Goal: Answer question/provide support: Share knowledge or assist other users

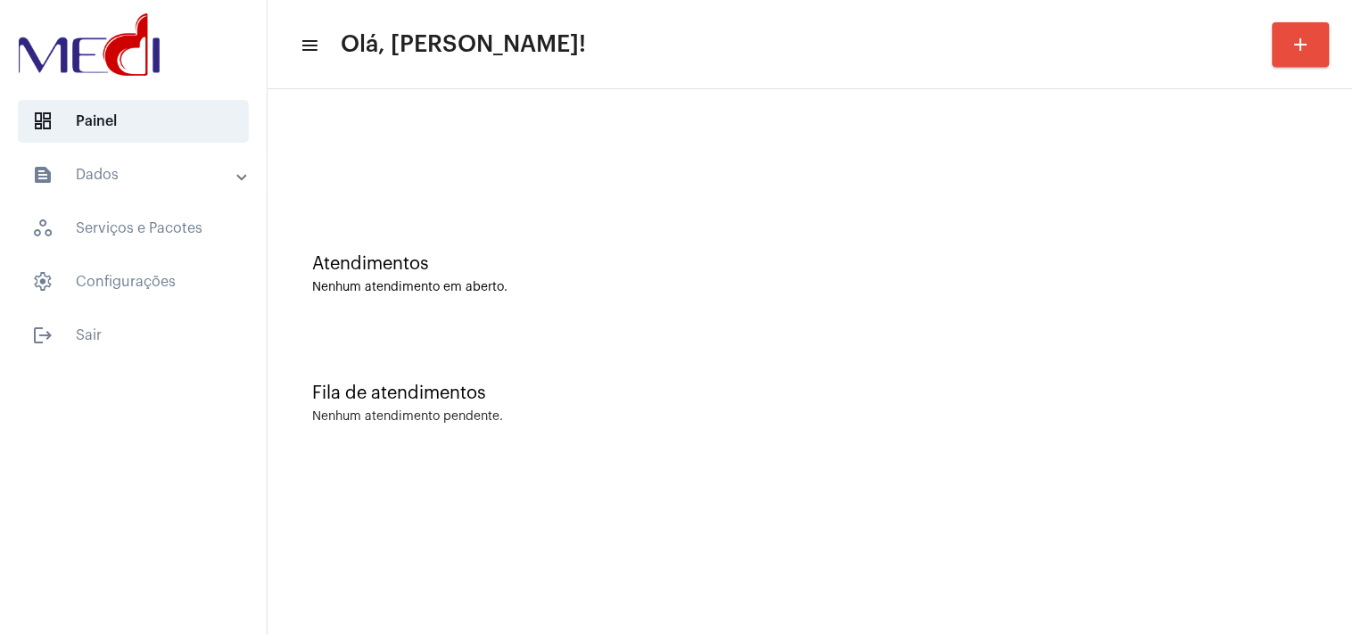
click at [1260, 330] on div "Fila de atendimentos Nenhum atendimento pendente." at bounding box center [811, 394] width 1068 height 129
click at [1268, 331] on div "Fila de atendimentos Nenhum atendimento pendente." at bounding box center [811, 394] width 1068 height 129
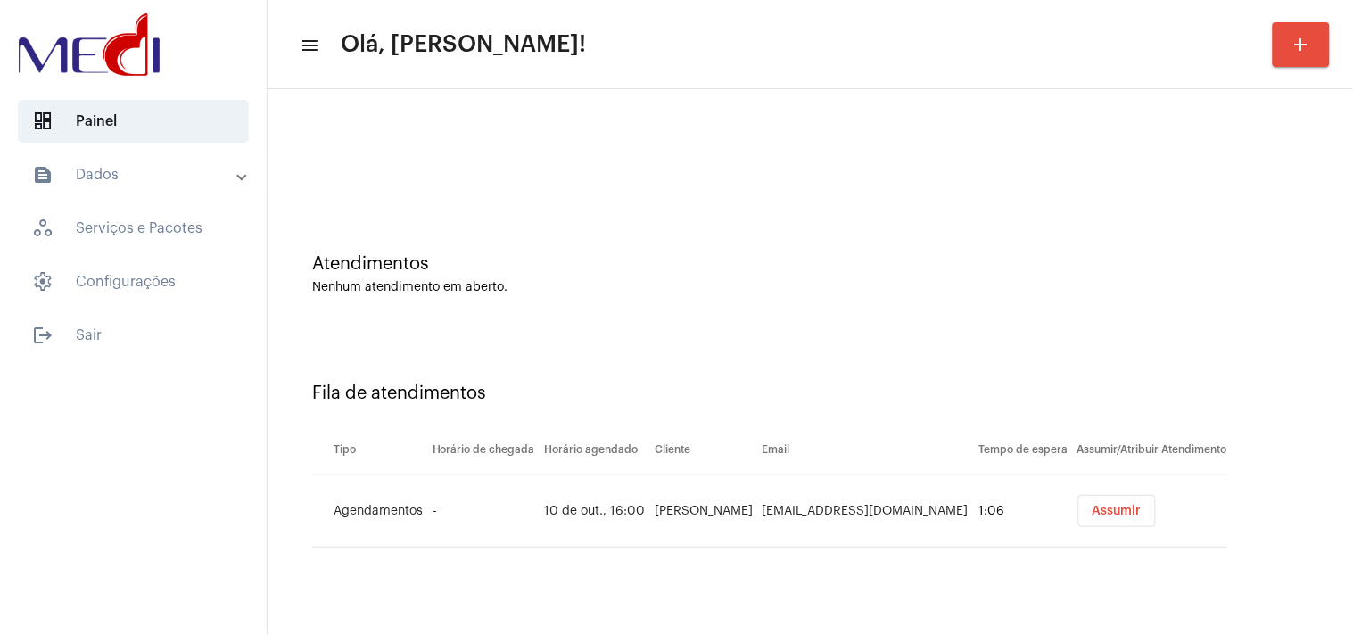
click at [1179, 298] on div "Atendimentos Nenhum atendimento em aberto." at bounding box center [811, 265] width 1068 height 129
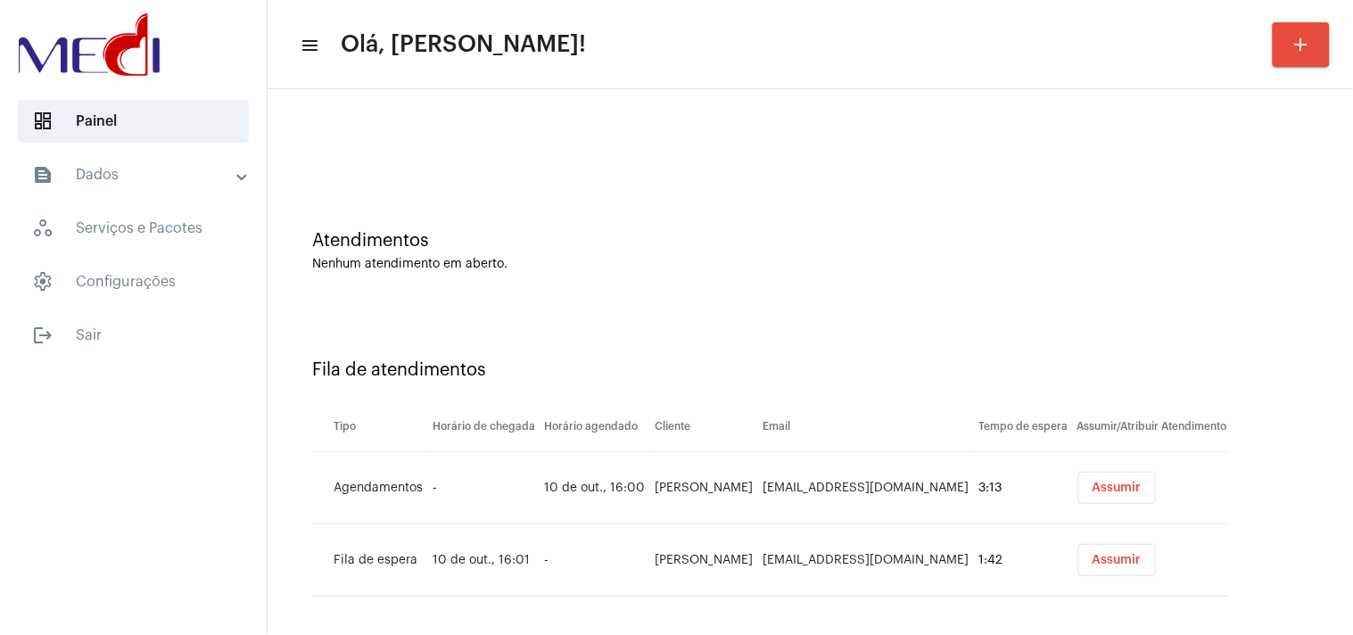
scroll to position [33, 0]
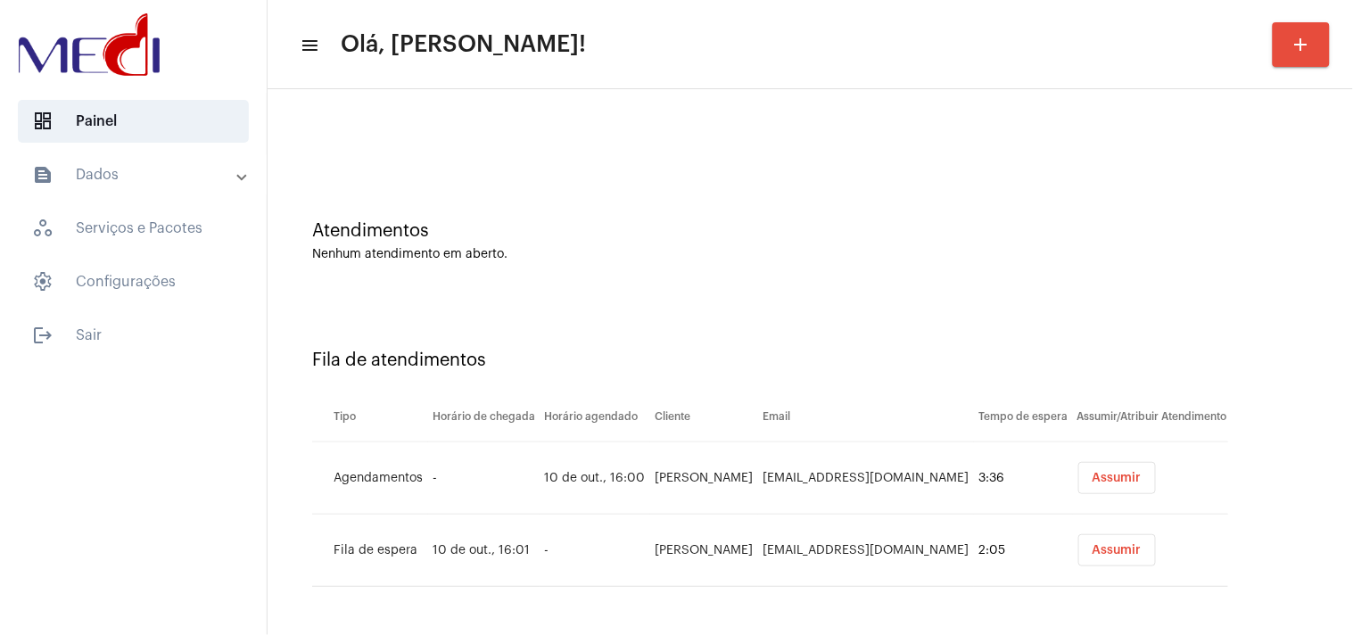
click at [1236, 297] on div "Fila de atendimentos Tipo Horário de chegada Horário agendado Cliente Email Tem…" at bounding box center [811, 461] width 1068 height 329
click at [1103, 483] on button "Assumir" at bounding box center [1117, 478] width 78 height 32
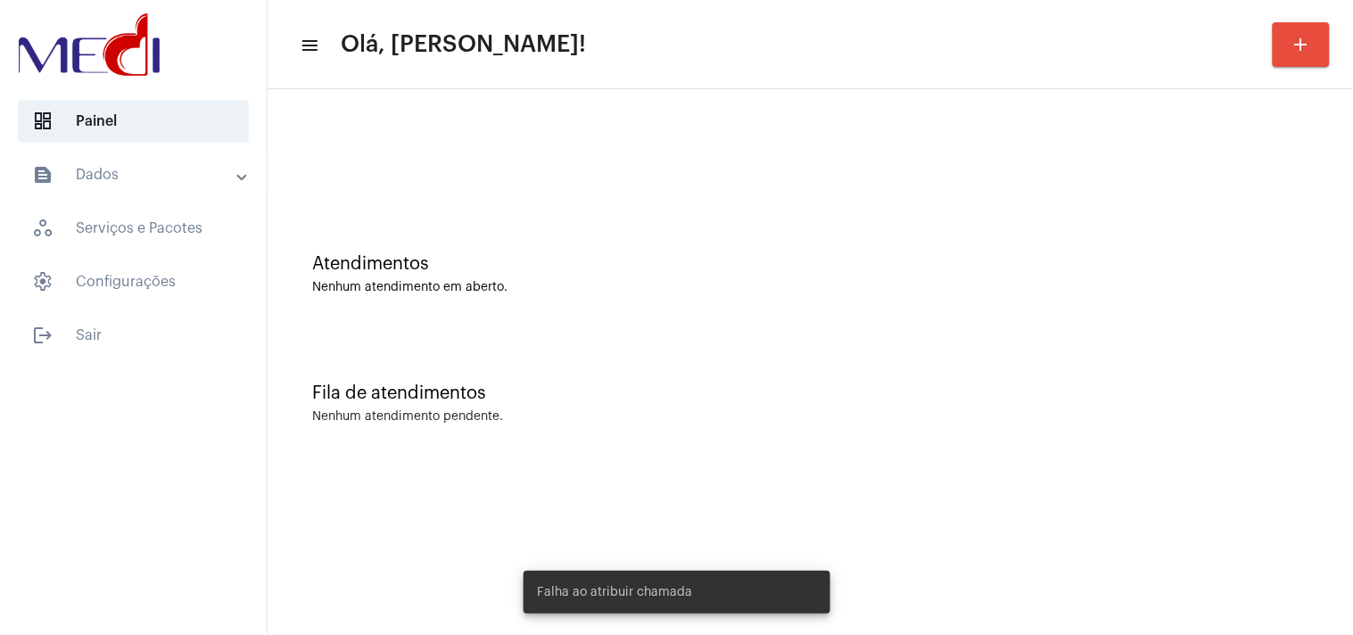
scroll to position [0, 0]
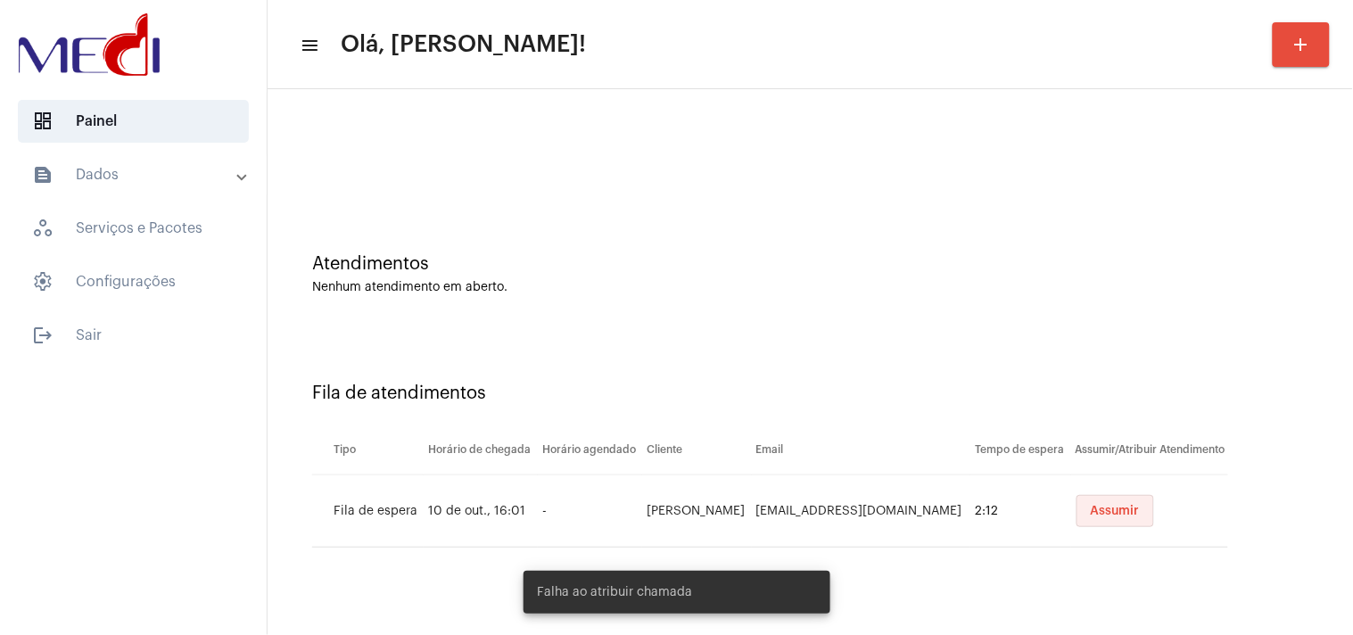
click at [1111, 506] on span "Assumir" at bounding box center [1115, 511] width 49 height 12
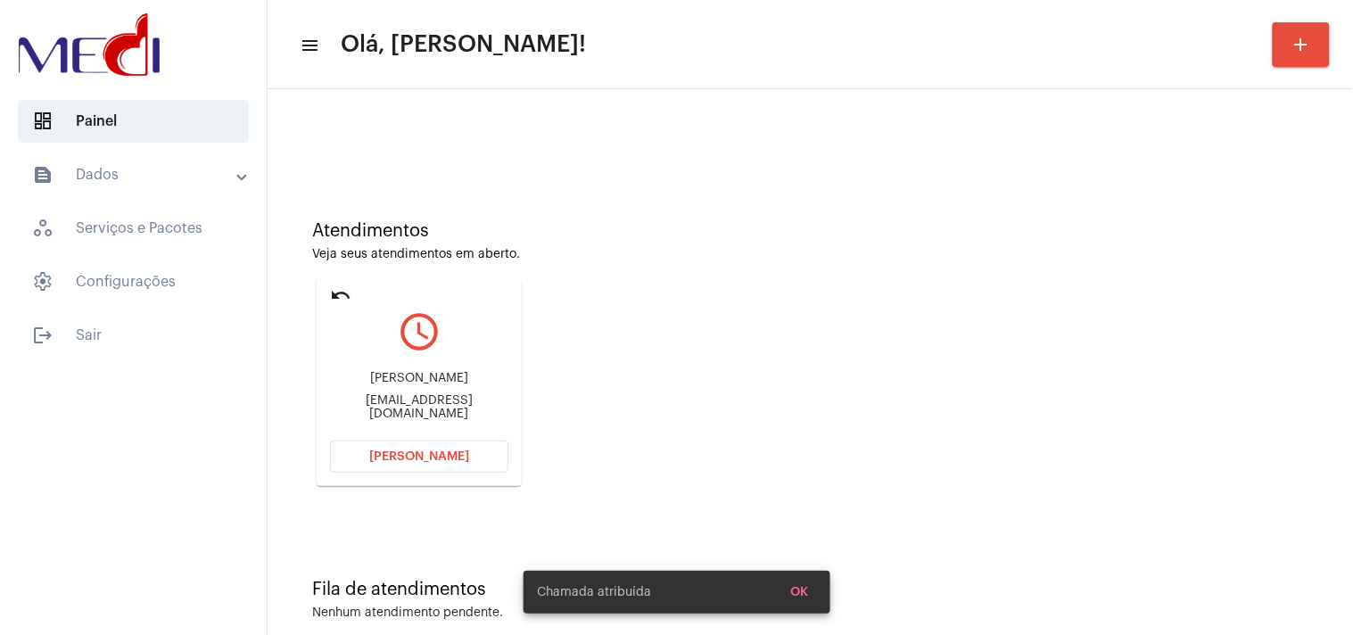
scroll to position [61, 0]
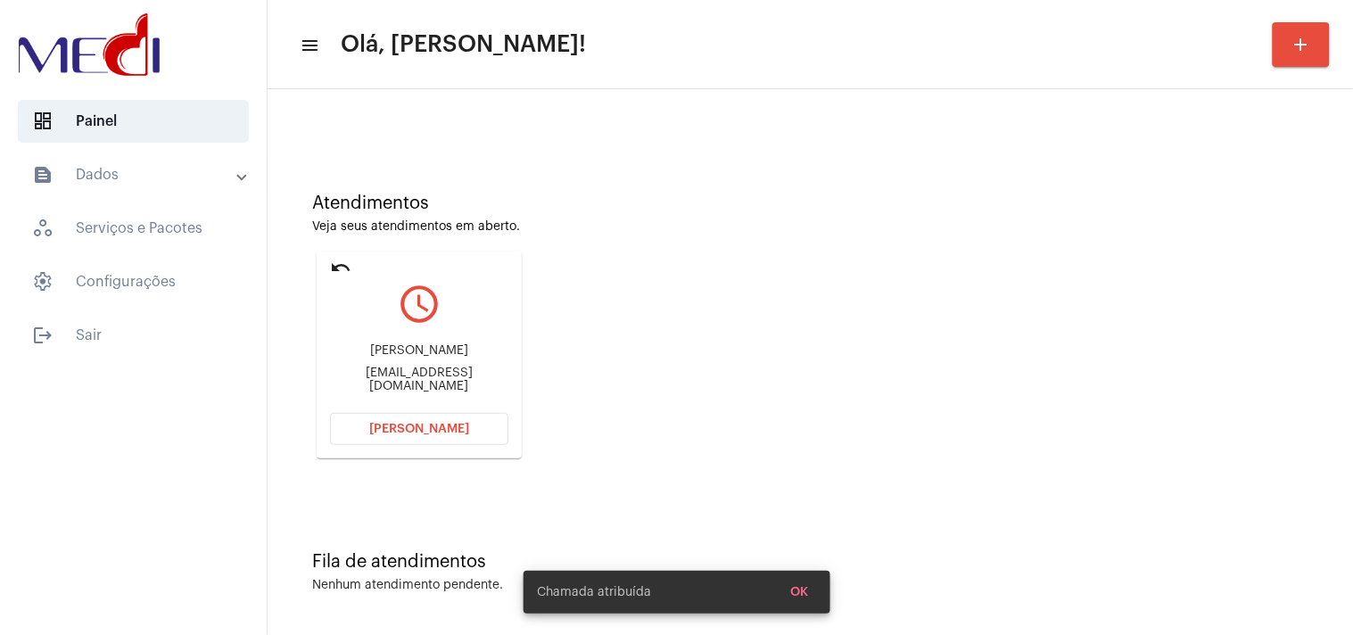
click at [421, 376] on div "davdxavier.s@gmail.com" at bounding box center [419, 380] width 178 height 27
copy mat-card-content "davdxavier.s@gmail.com Abrir Chamada"
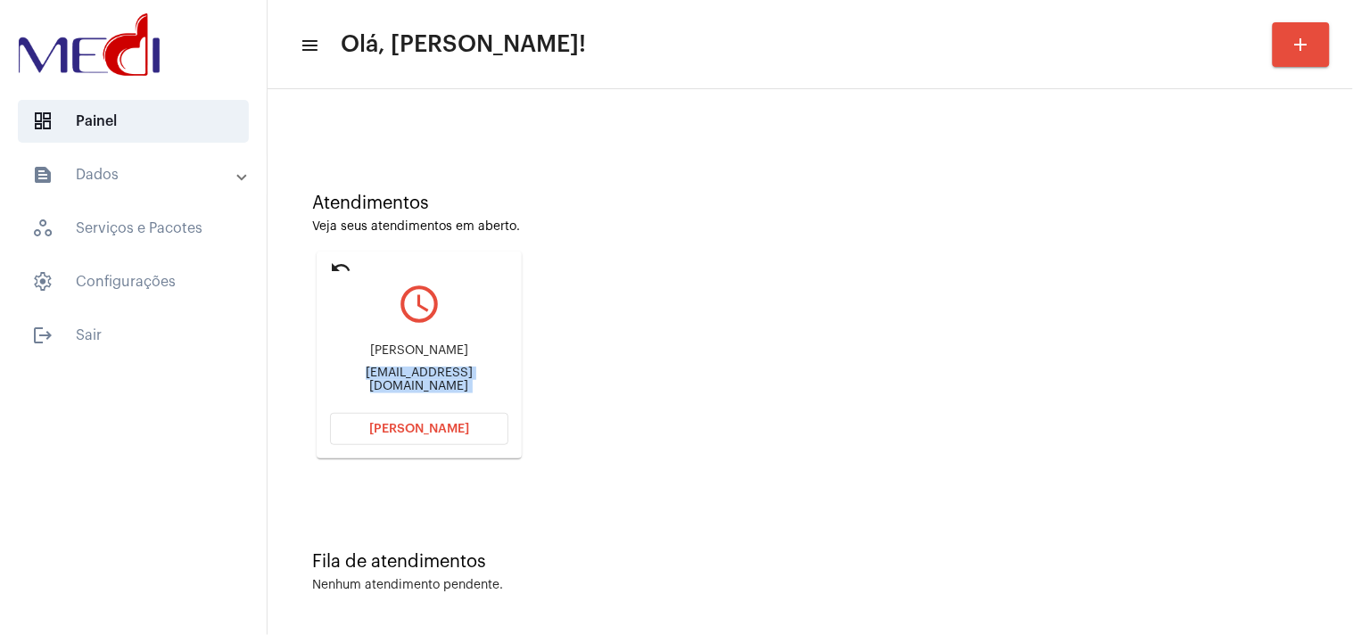
click at [451, 425] on span "Abrir Chamada" at bounding box center [419, 429] width 100 height 12
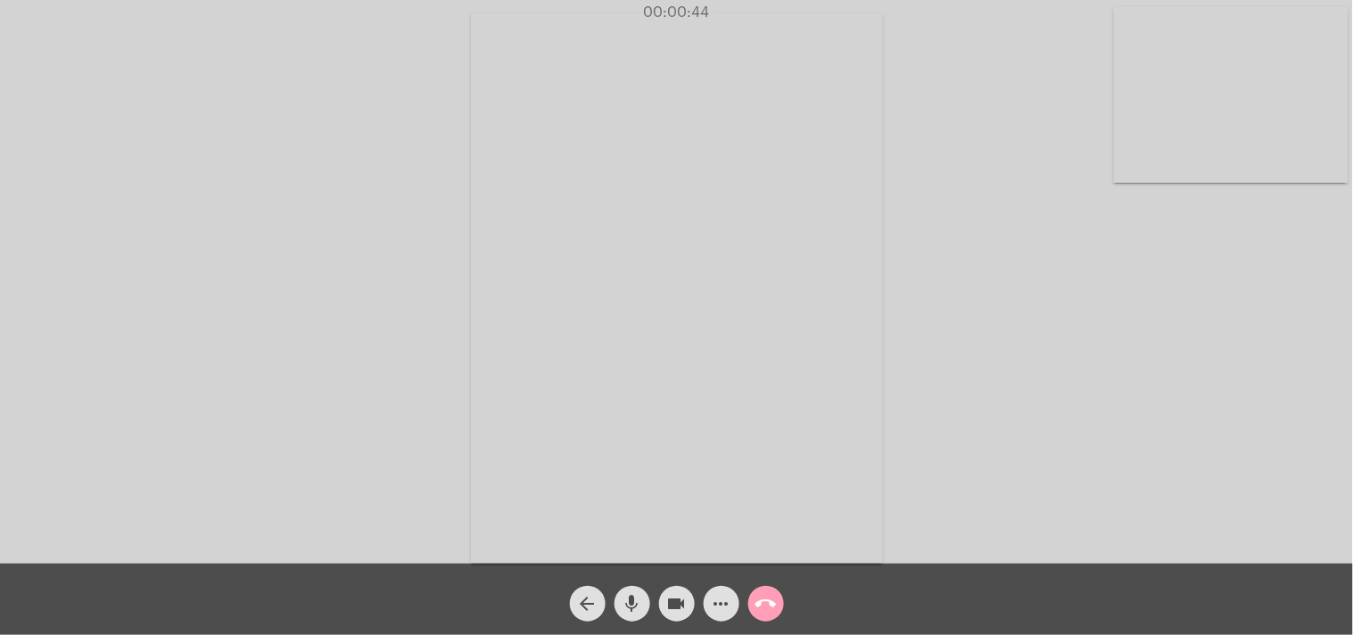
click at [762, 609] on mat-icon "call_end" at bounding box center [766, 603] width 21 height 21
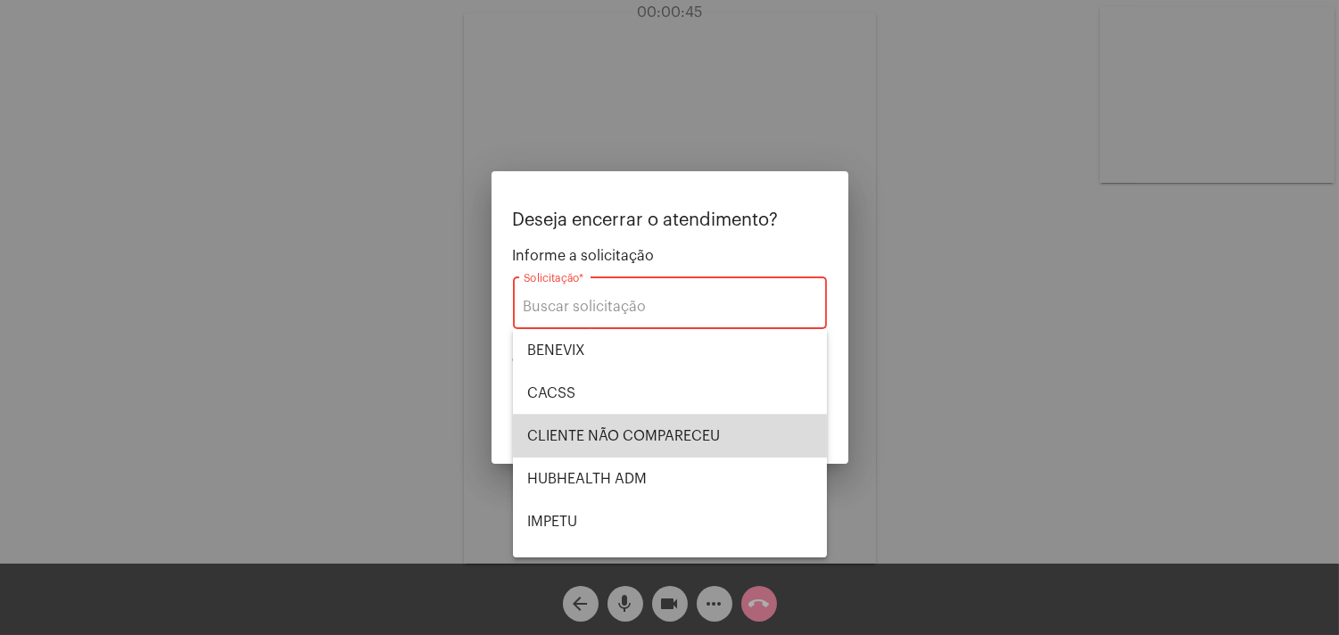
click at [674, 435] on span "CLIENTE NÃO COMPARECEU" at bounding box center [669, 436] width 285 height 43
type input "CLIENTE NÃO COMPARECEU"
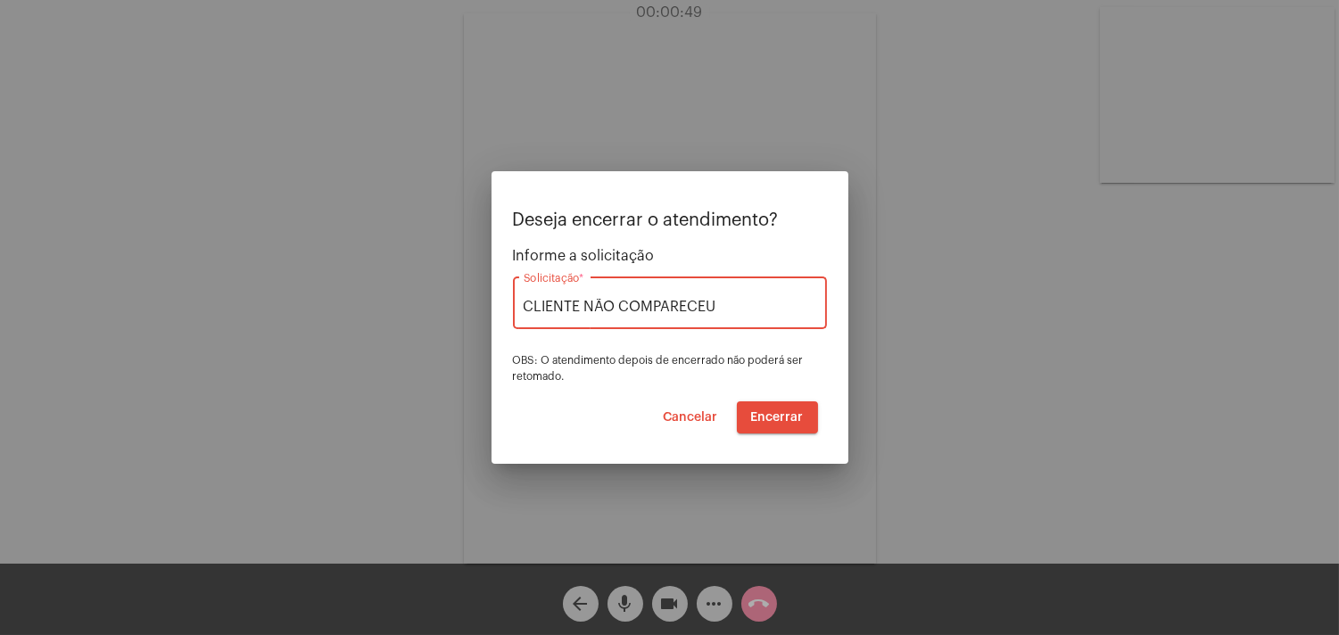
click at [787, 411] on span "Encerrar" at bounding box center [777, 417] width 53 height 12
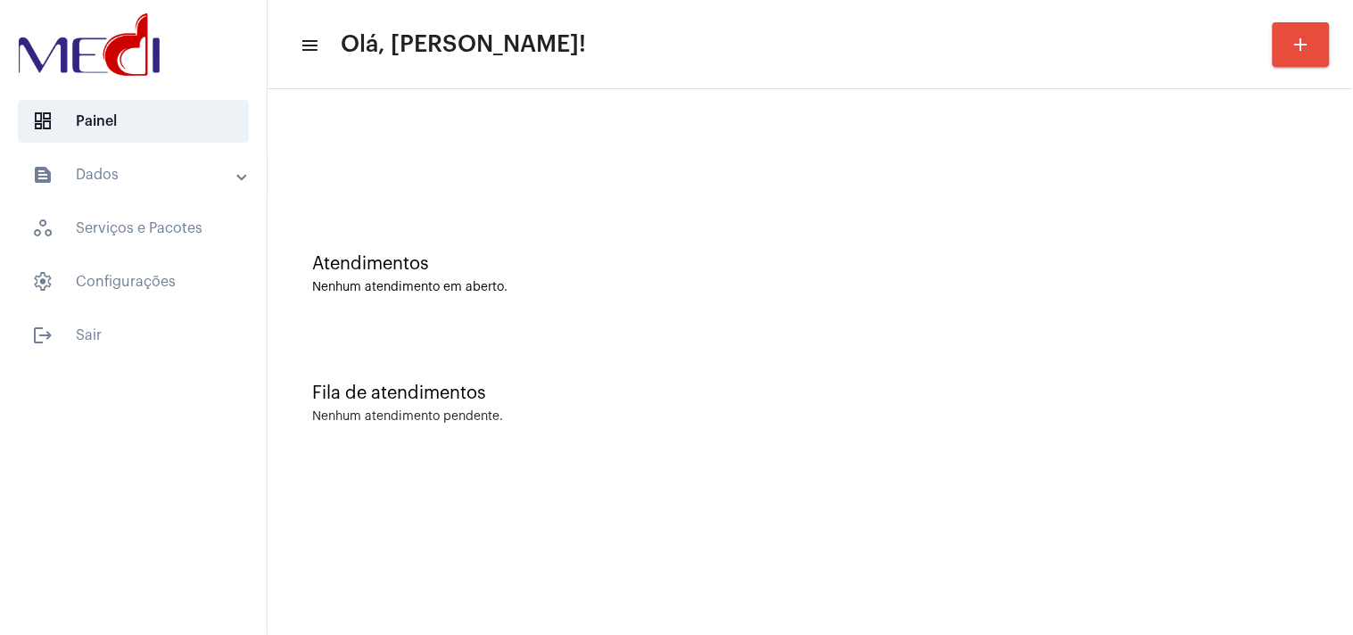
click at [1148, 423] on div "Fila de atendimentos Nenhum atendimento pendente." at bounding box center [811, 394] width 1068 height 129
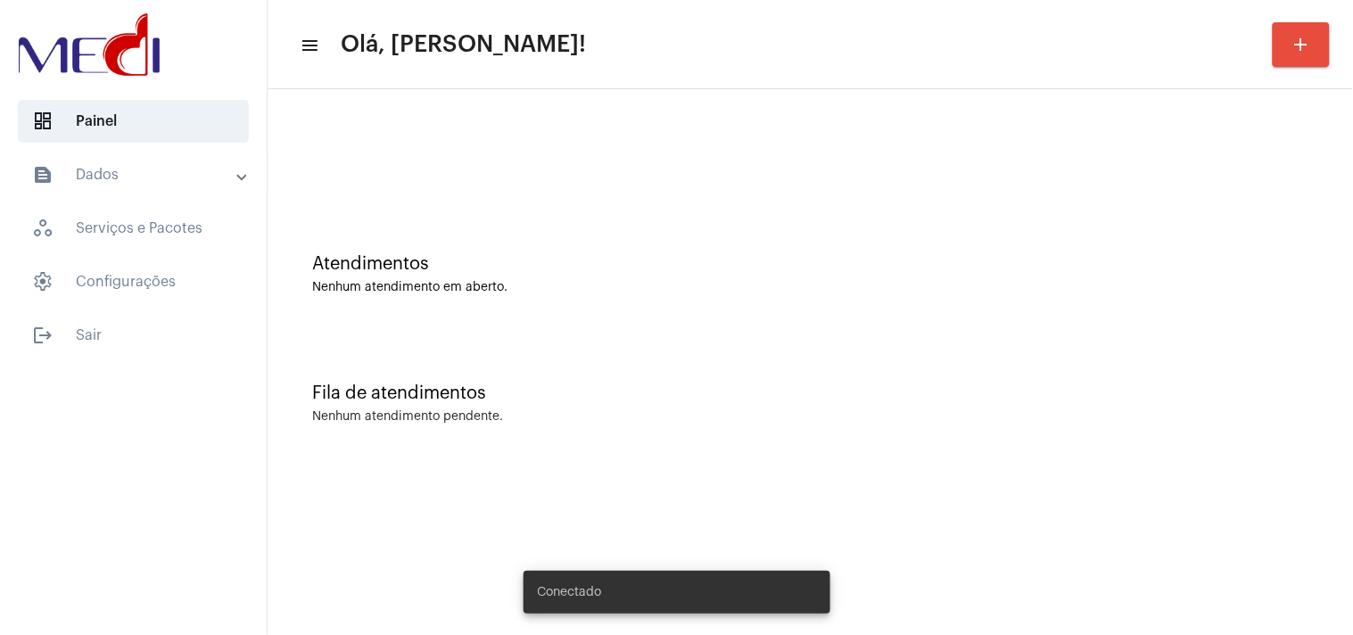
drag, startPoint x: 1149, startPoint y: 307, endPoint x: 1222, endPoint y: 322, distance: 74.7
click at [1222, 322] on div "Atendimentos Nenhum atendimento em aberto." at bounding box center [811, 265] width 1068 height 129
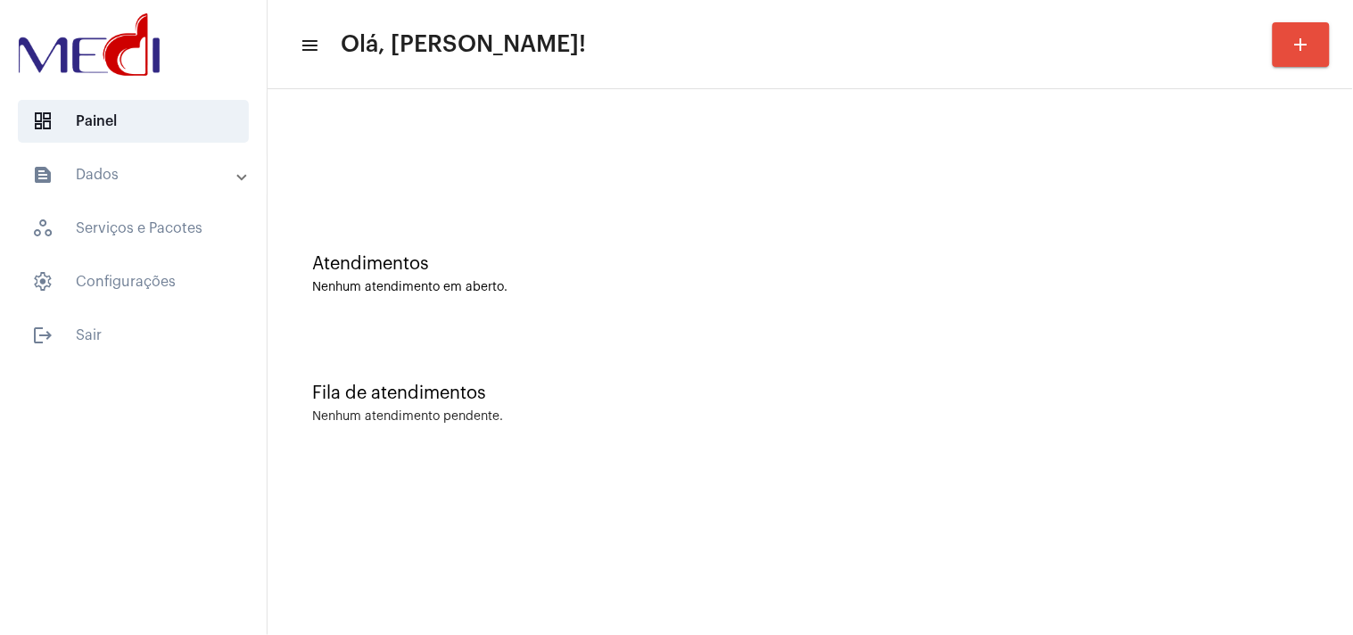
click at [1224, 326] on div "Atendimentos Nenhum atendimento em aberto." at bounding box center [811, 265] width 1068 height 129
click at [1162, 393] on div "Fila de atendimentos" at bounding box center [810, 394] width 996 height 20
click at [1144, 230] on div "Atendimentos Nenhum atendimento em aberto." at bounding box center [811, 265] width 1068 height 129
click at [1190, 358] on div "Fila de atendimentos Nenhum atendimento pendente." at bounding box center [811, 394] width 1068 height 129
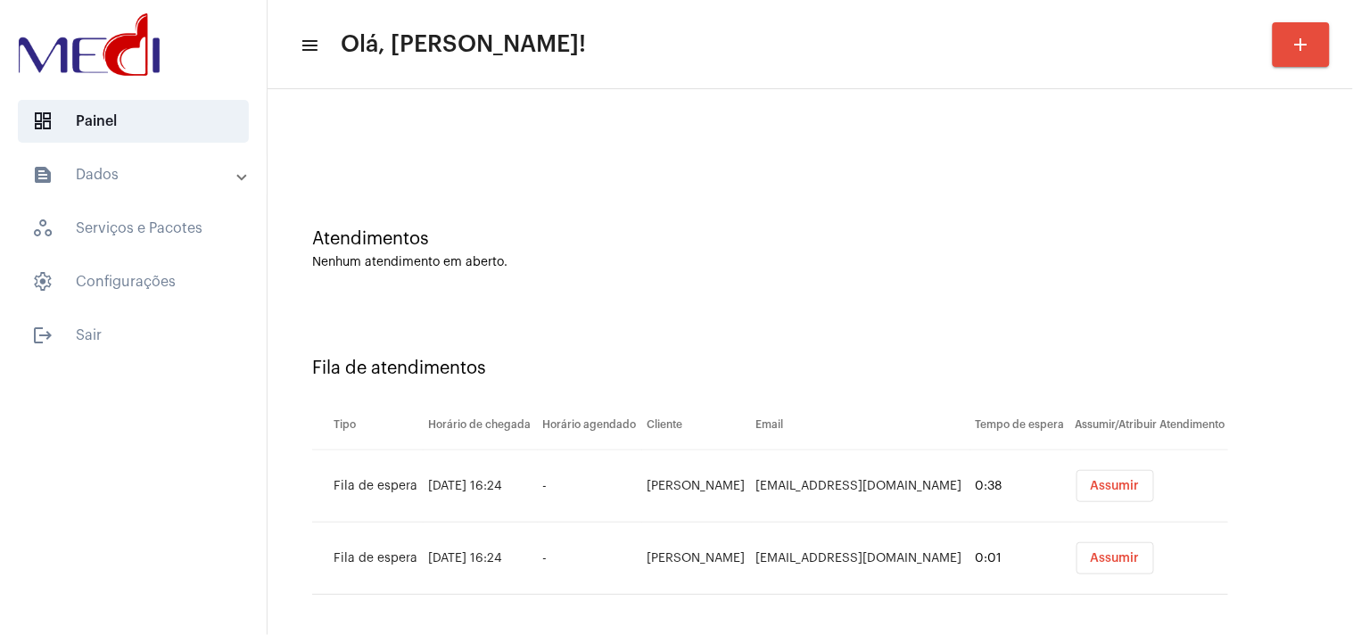
scroll to position [33, 0]
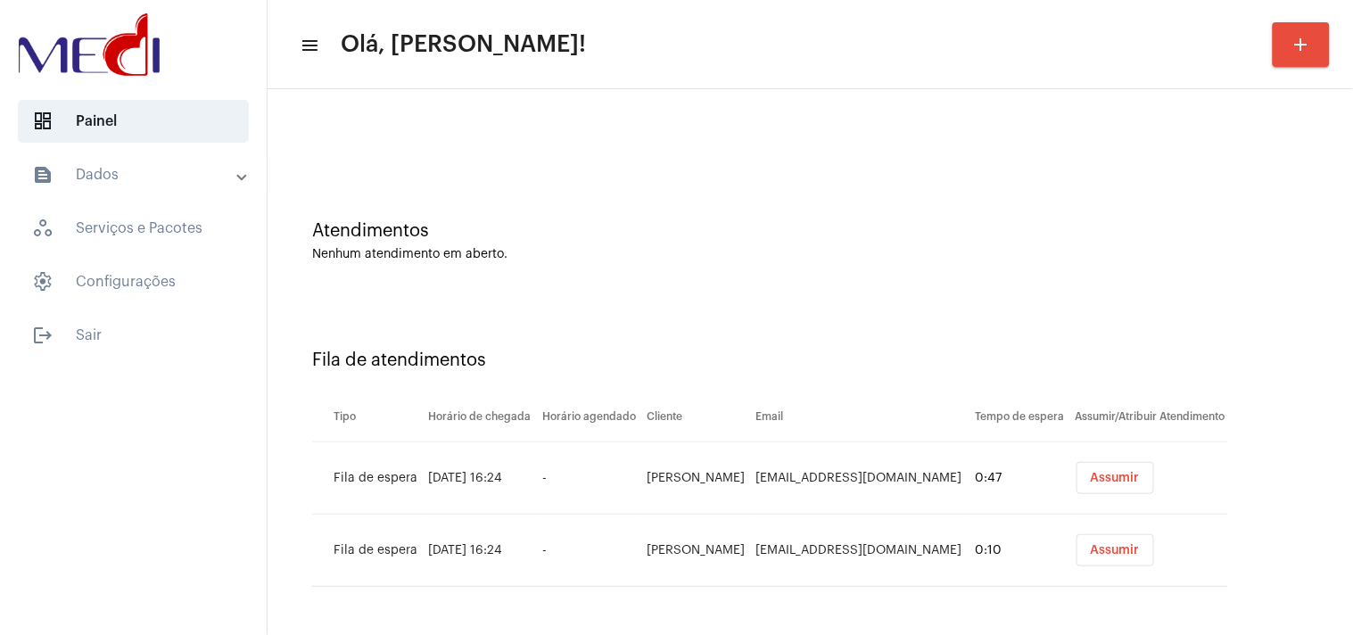
click at [1117, 474] on span "Assumir" at bounding box center [1115, 478] width 49 height 12
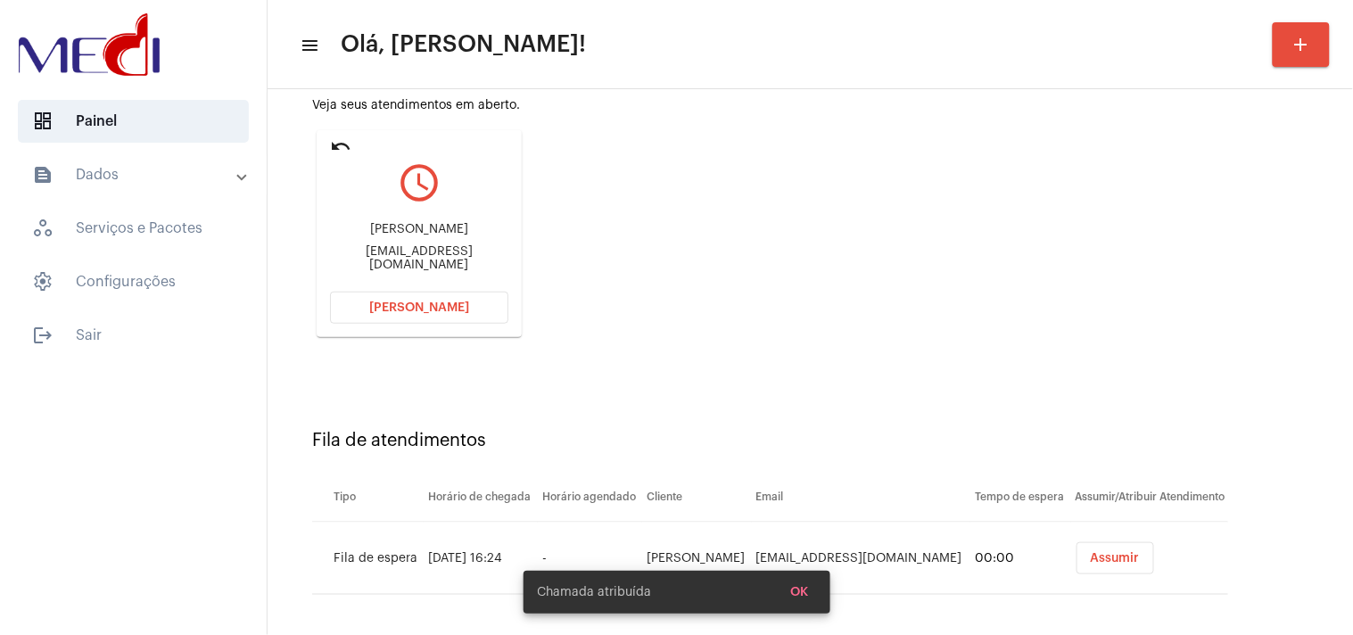
scroll to position [190, 0]
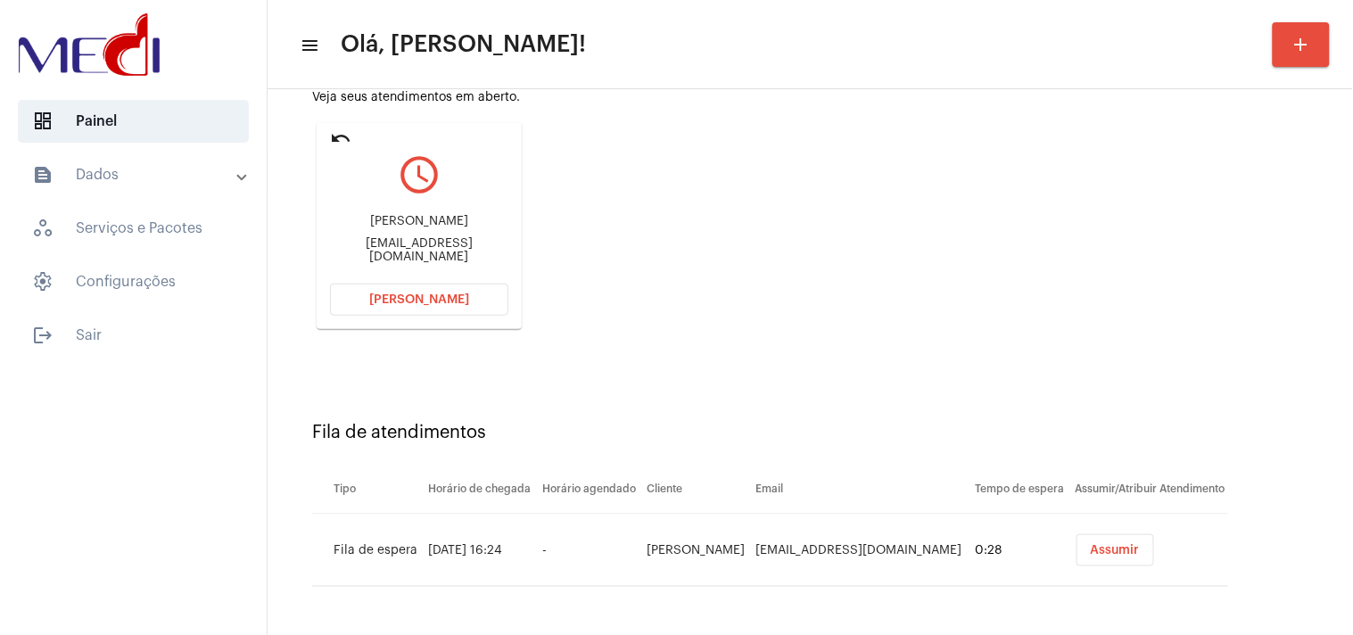
click at [1109, 545] on span "Assumir" at bounding box center [1115, 550] width 49 height 12
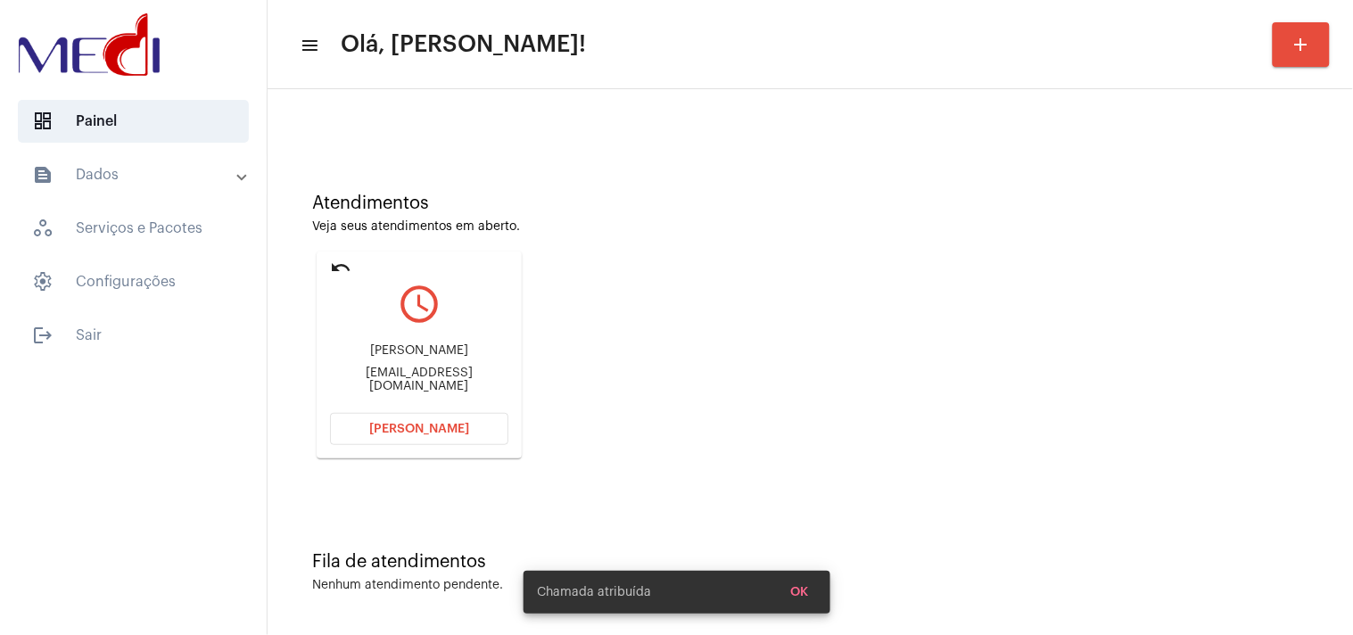
scroll to position [0, 0]
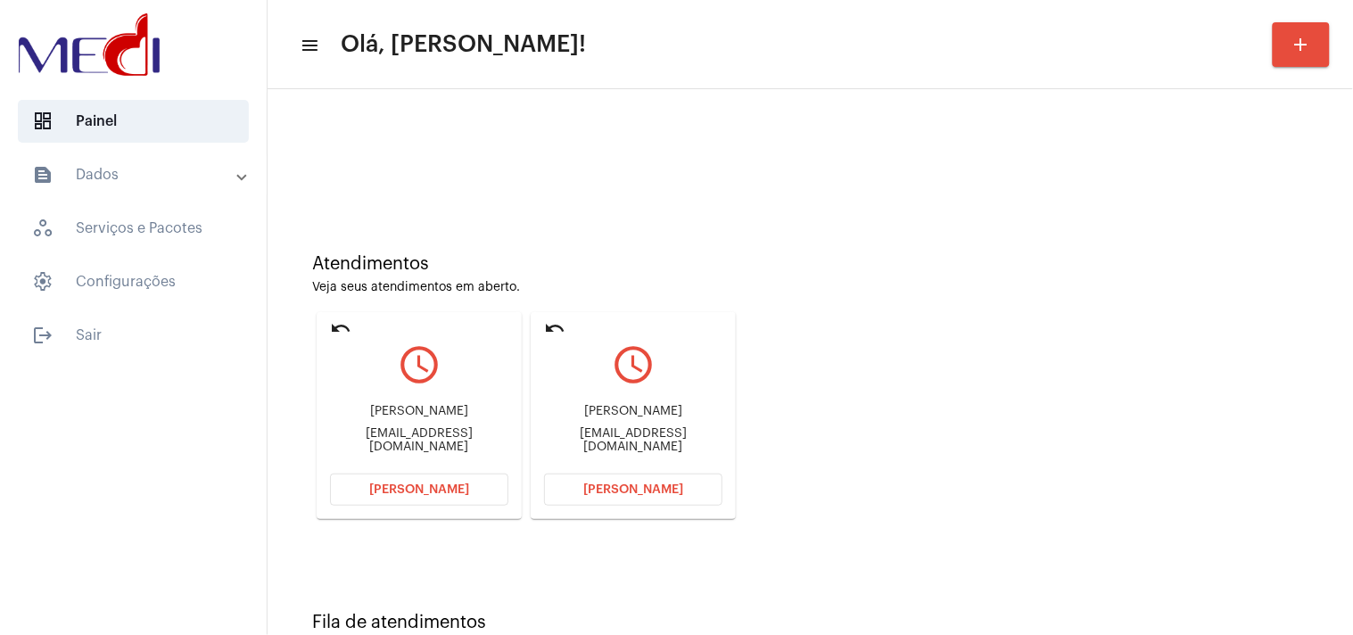
click at [1269, 328] on div "Atendimentos Veja seus atendimentos em aberto. undo query_builder Elaine de Alm…" at bounding box center [811, 380] width 1068 height 359
click at [674, 435] on div "sheroncota2021@gmail.com" at bounding box center [633, 440] width 178 height 27
copy mat-card-content "sheroncota2021@gmail.com Abrir Chamada"
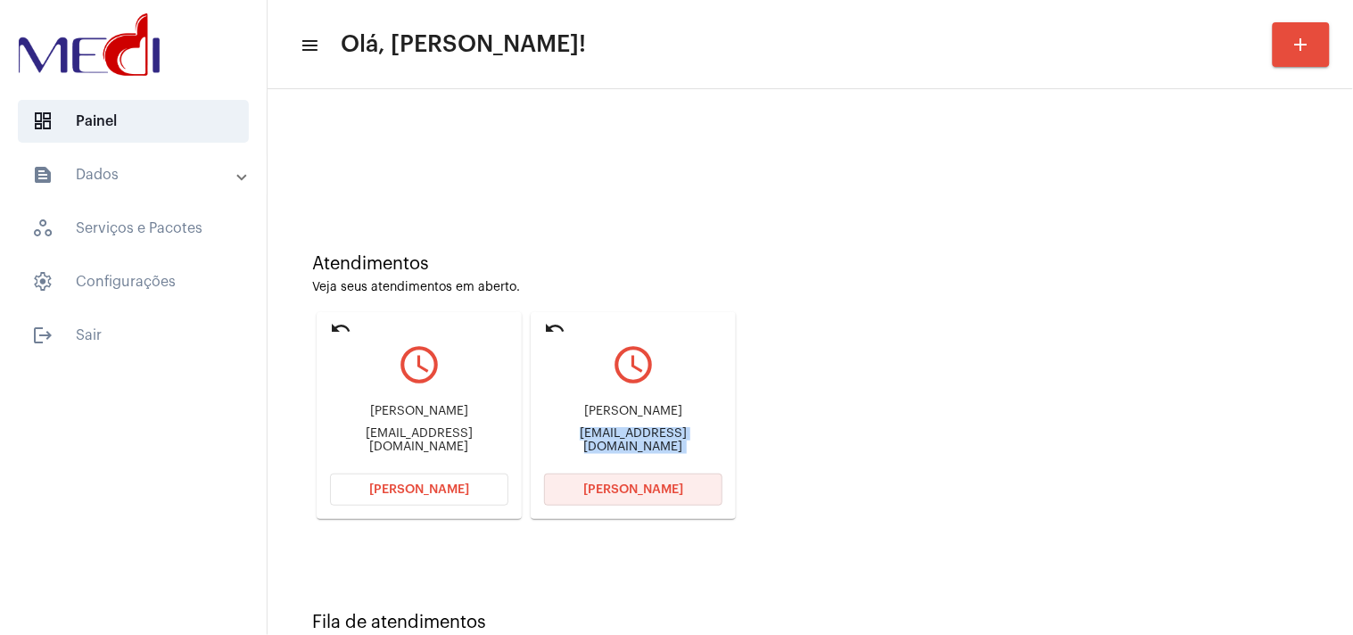
click at [657, 498] on button "Abrir Chamada" at bounding box center [633, 490] width 178 height 32
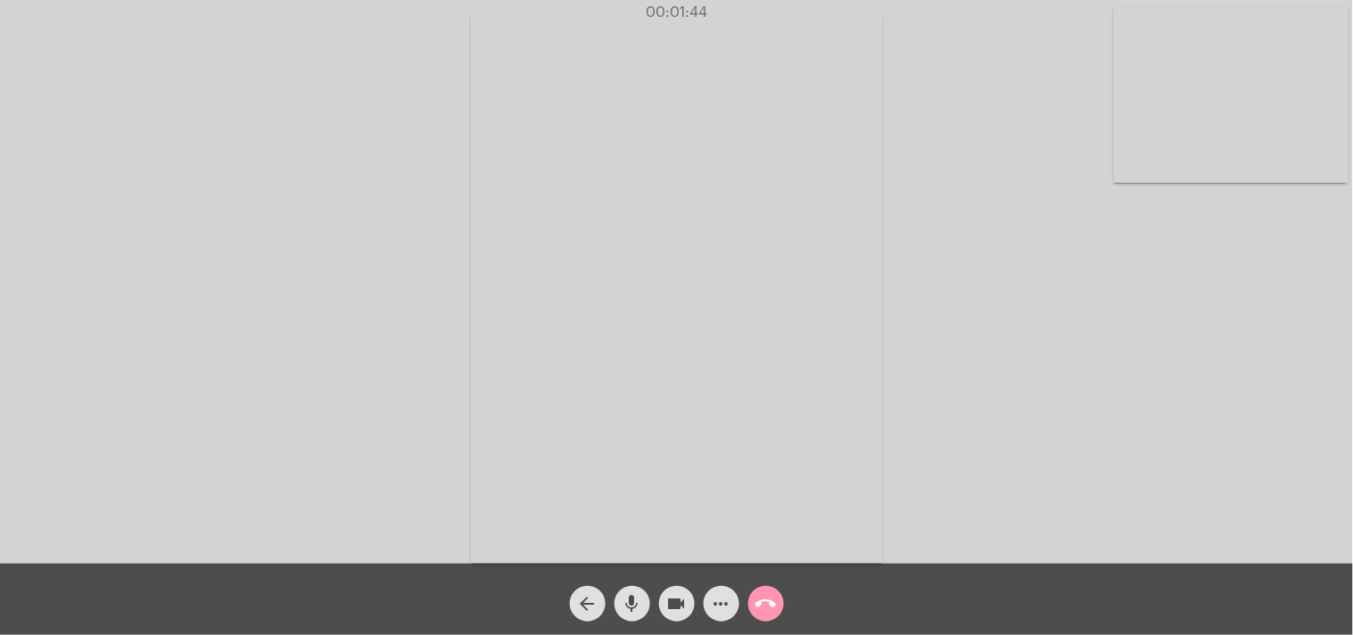
click at [770, 599] on mat-icon "call_end" at bounding box center [766, 603] width 21 height 21
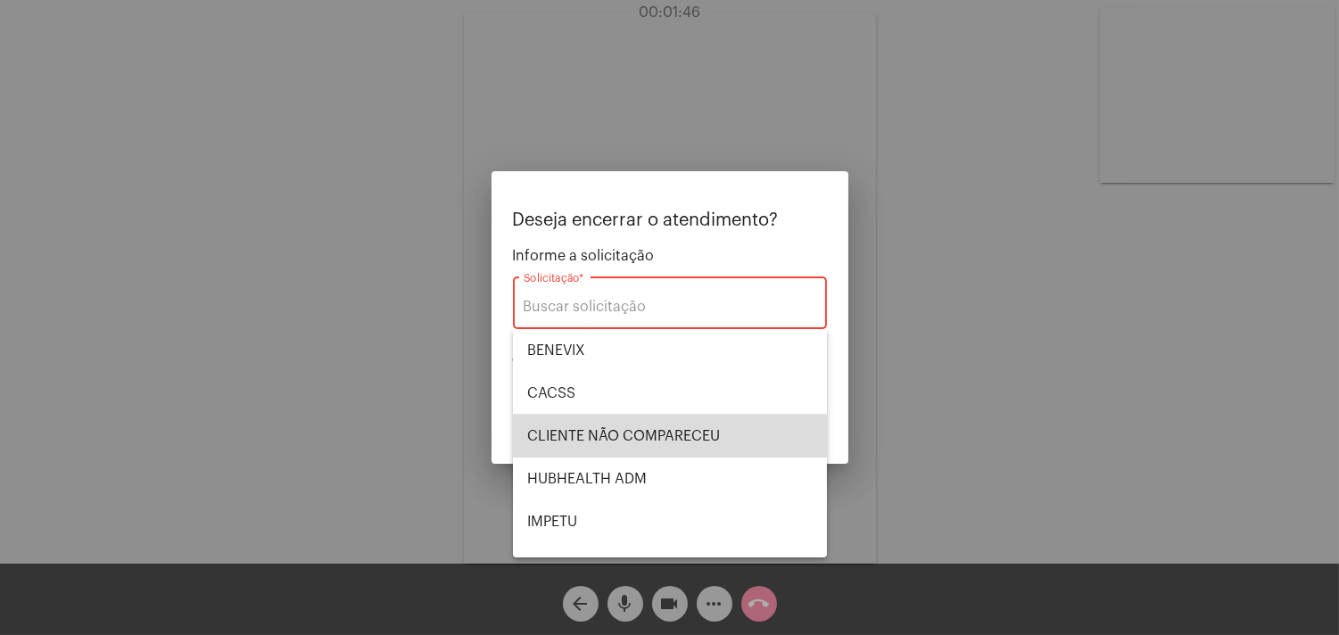
click at [715, 425] on span "CLIENTE NÃO COMPARECEU" at bounding box center [669, 436] width 285 height 43
type input "CLIENTE NÃO COMPARECEU"
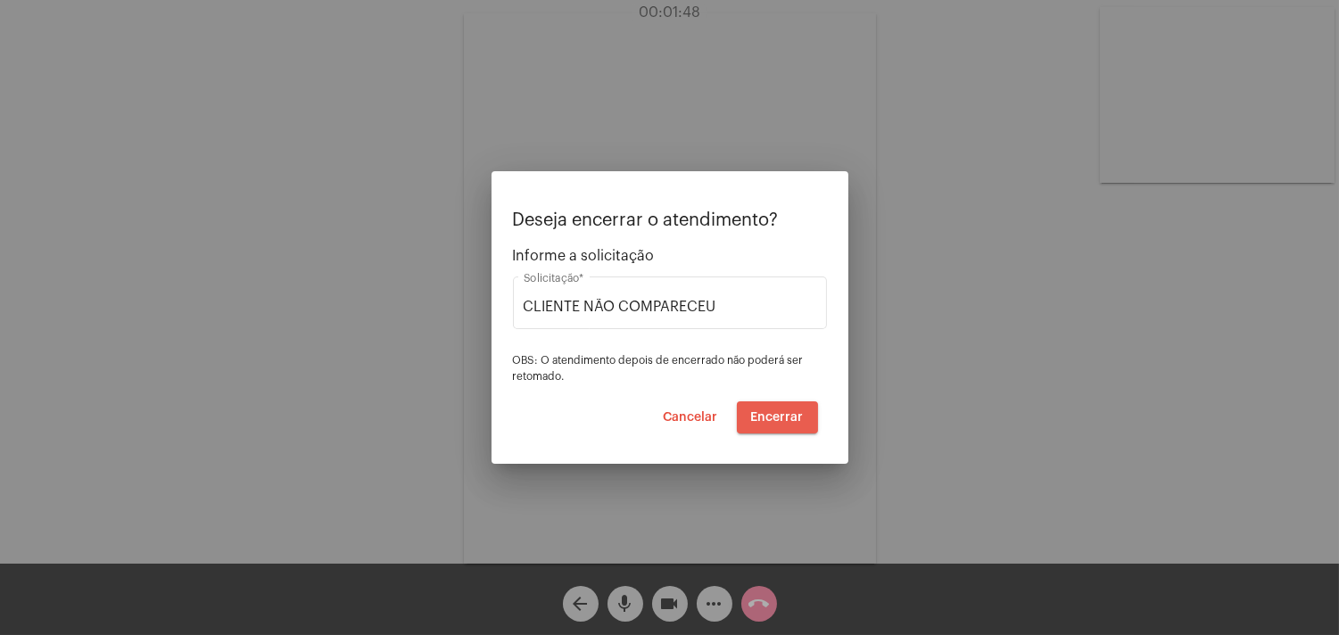
click at [789, 414] on span "Encerrar" at bounding box center [777, 417] width 53 height 12
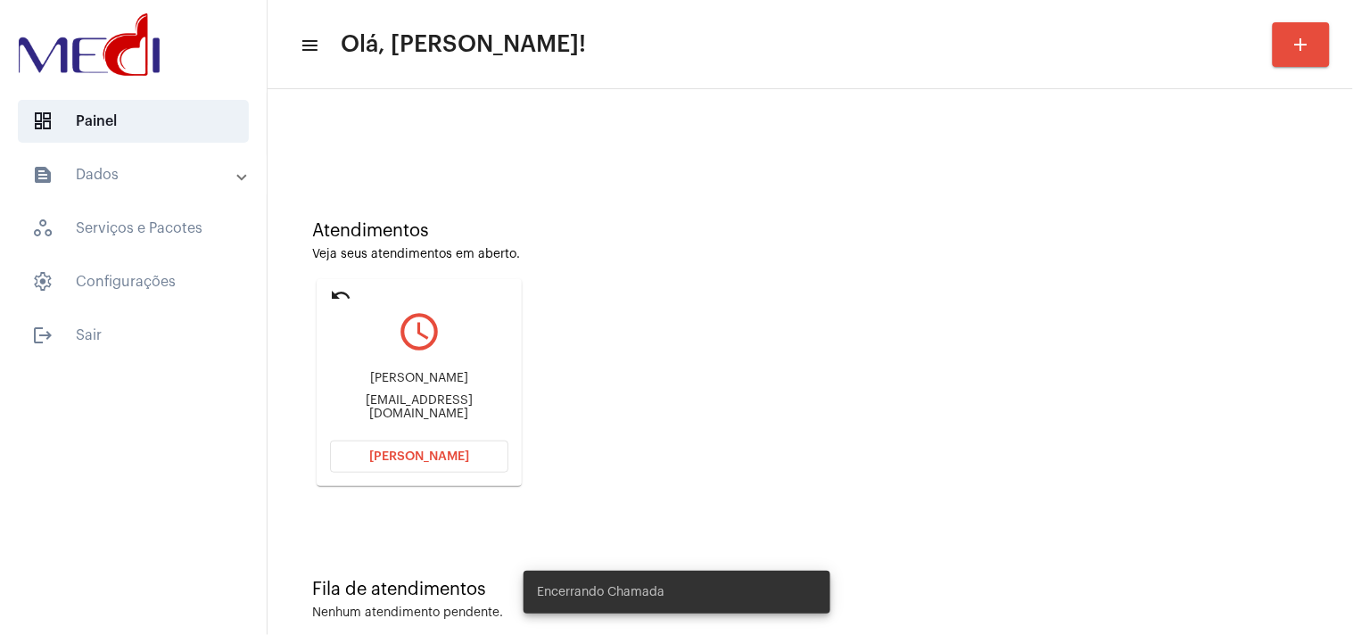
scroll to position [61, 0]
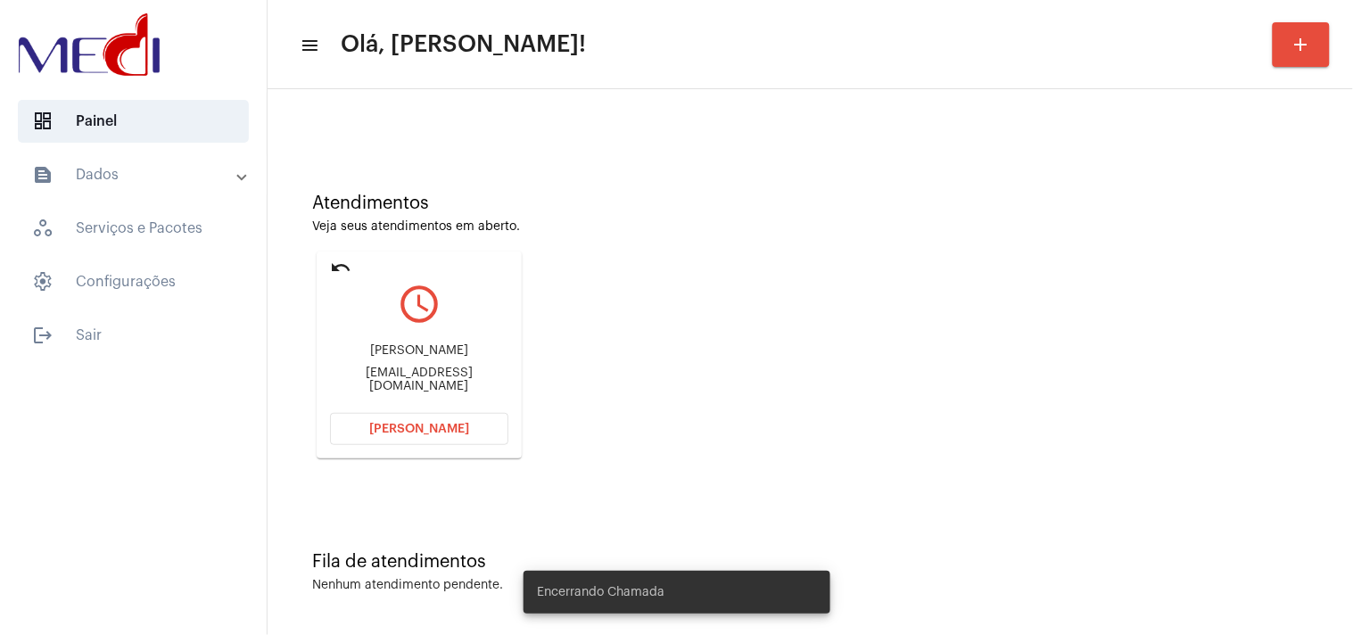
click at [462, 387] on div "Elaine de Almeida Góes elainegoes61@gmail.com" at bounding box center [419, 368] width 178 height 80
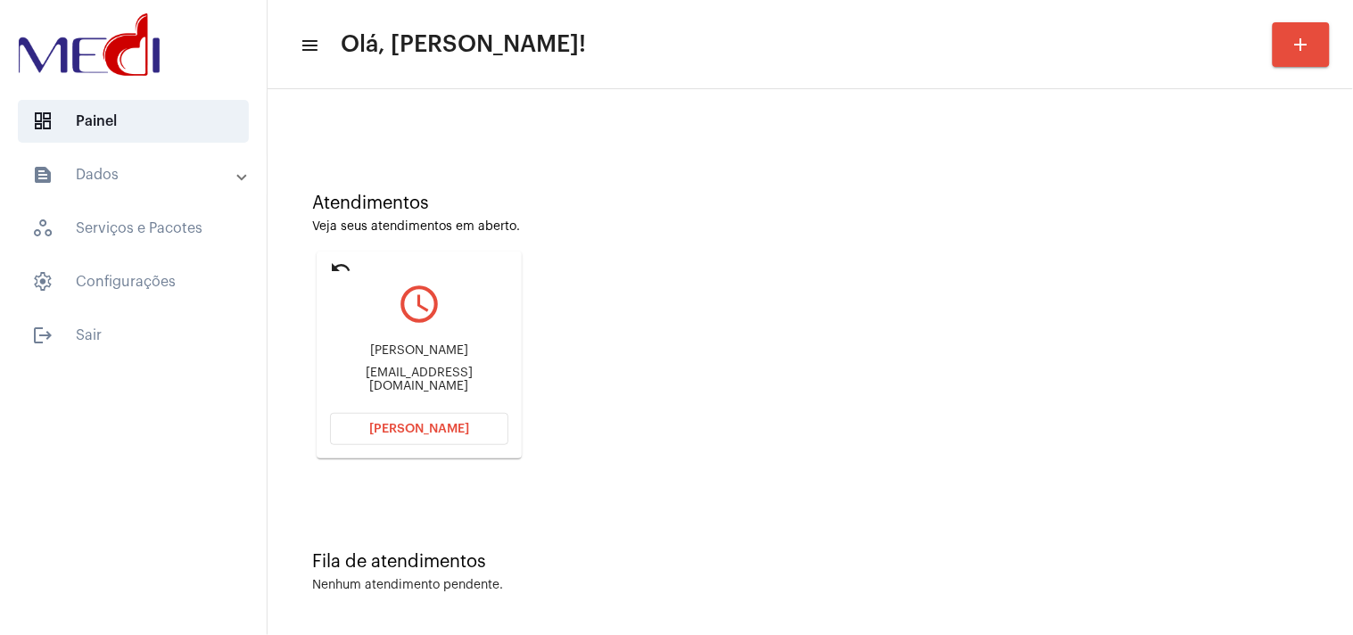
click at [462, 387] on div "Elaine de Almeida Góes elainegoes61@gmail.com" at bounding box center [419, 368] width 178 height 80
copy mat-card-content "elainegoes61@gmail.com Abrir Chamada"
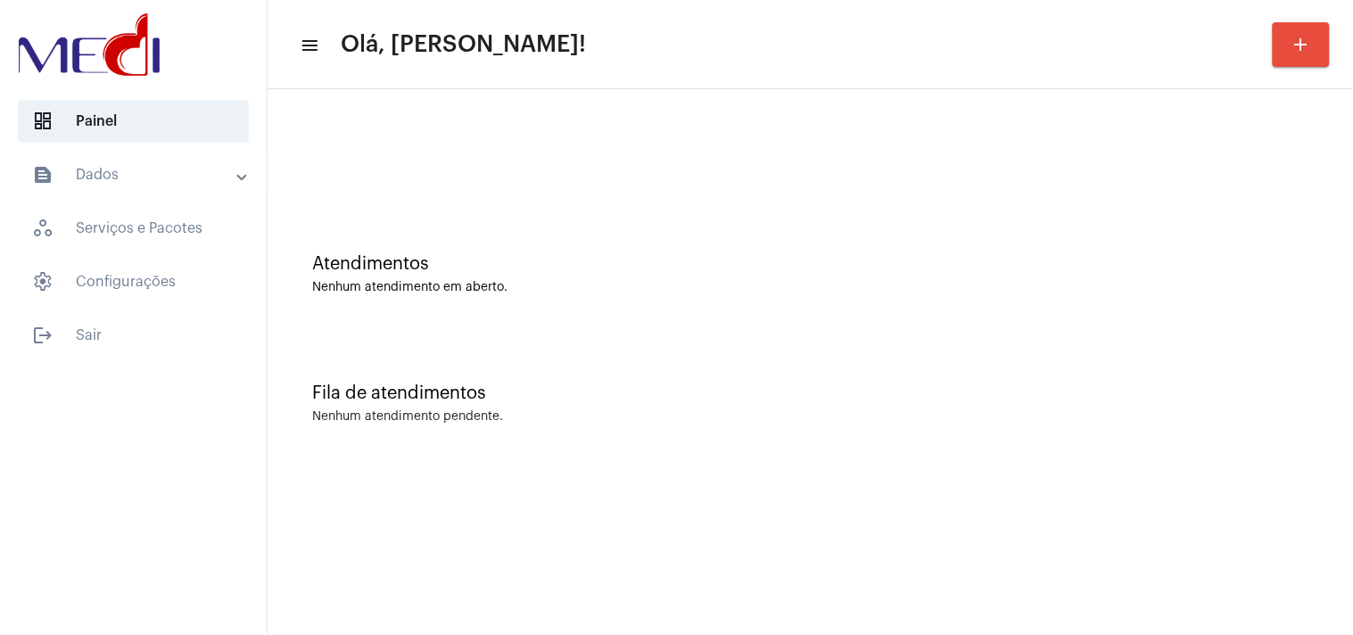
click at [420, 394] on div "Fila de atendimentos" at bounding box center [810, 394] width 996 height 20
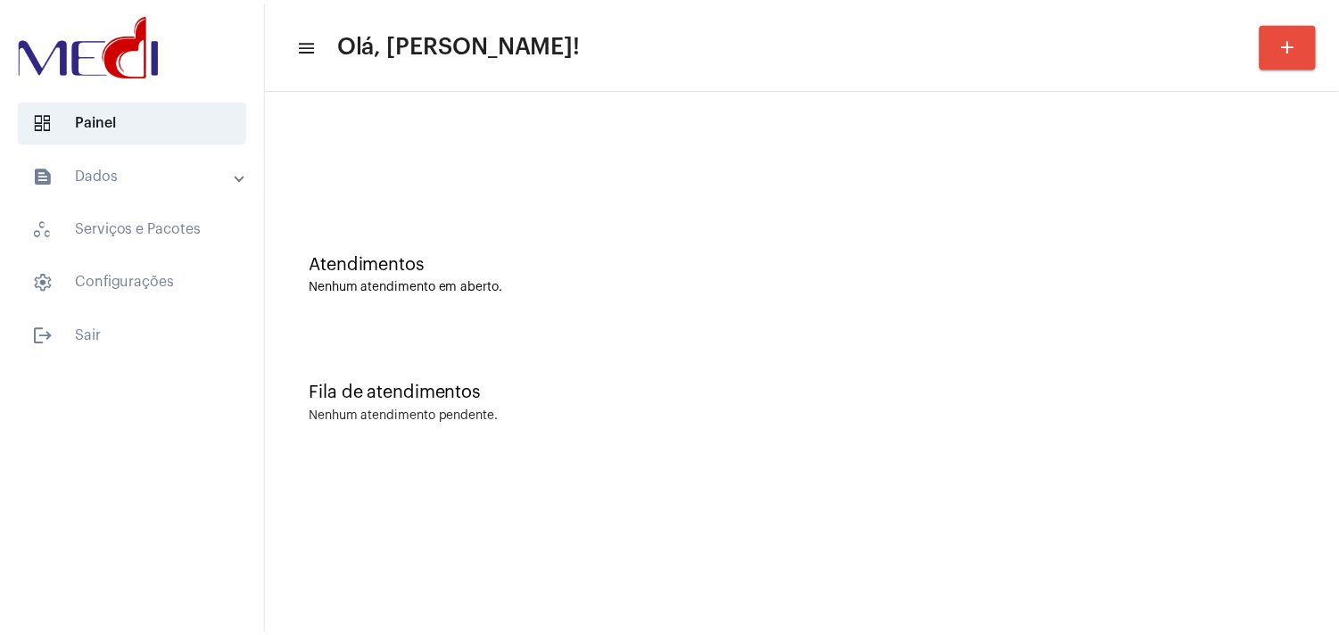
scroll to position [0, 0]
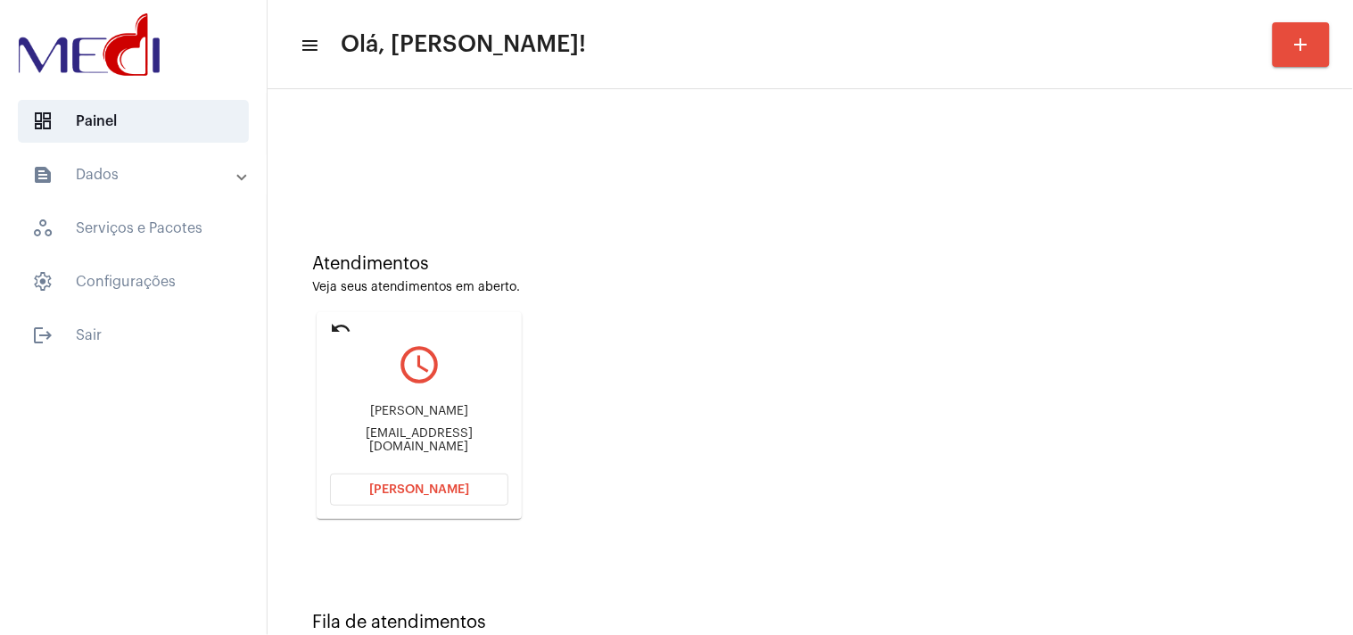
click at [410, 484] on span "Abrir Chamada" at bounding box center [419, 489] width 100 height 12
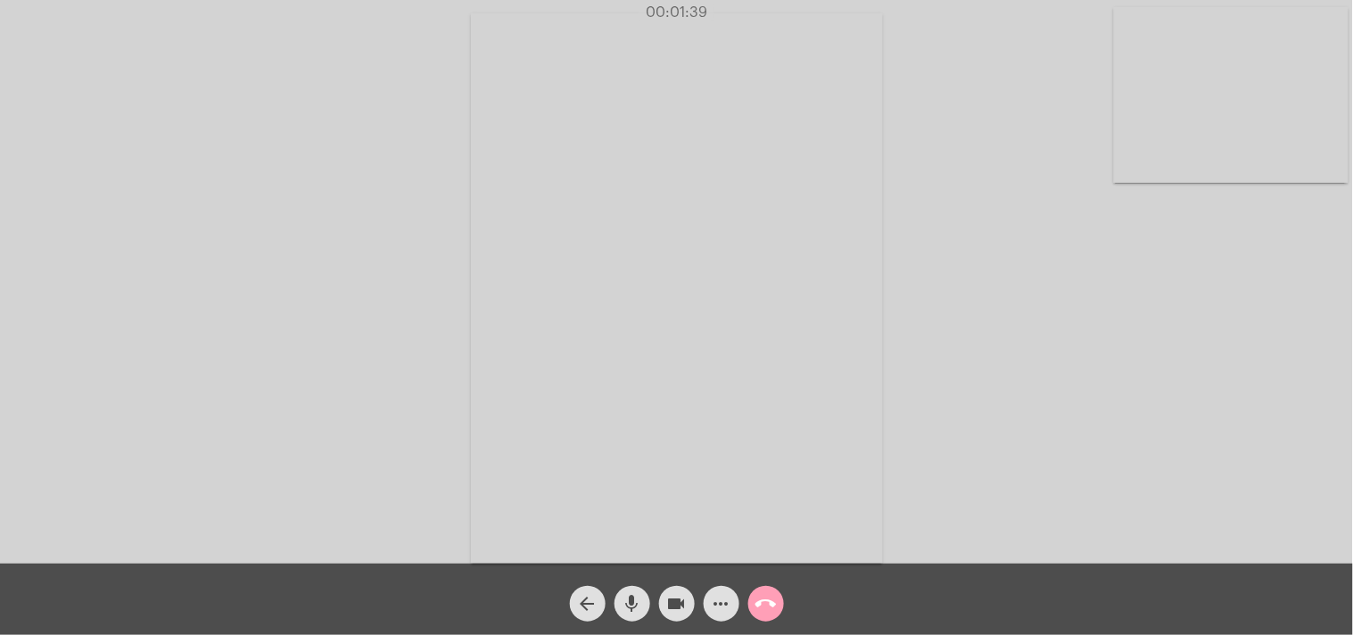
click at [758, 601] on mat-icon "call_end" at bounding box center [766, 603] width 21 height 21
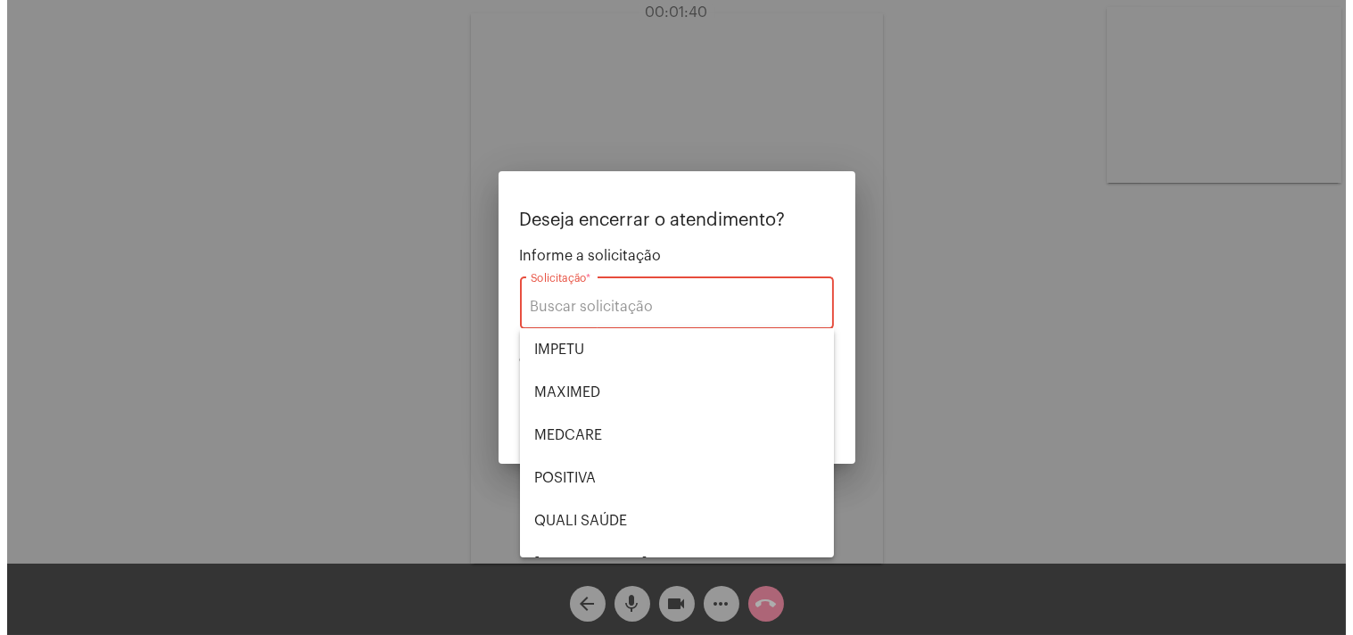
scroll to position [370, 0]
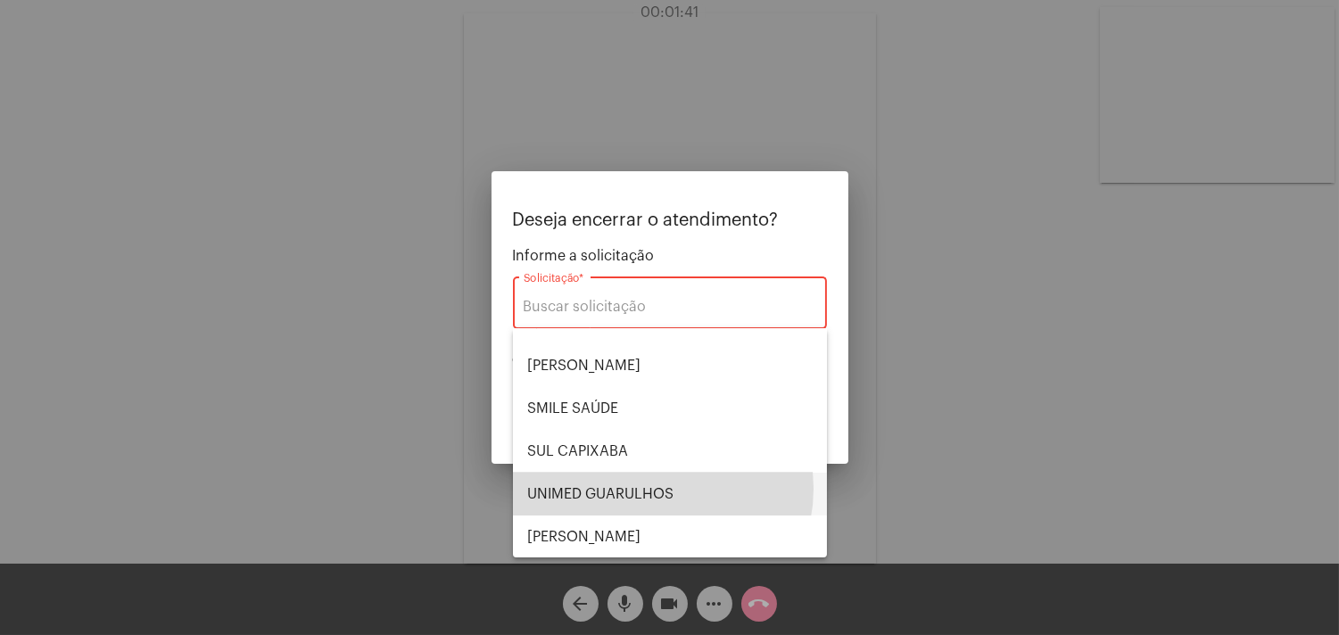
click at [652, 489] on span "UNIMED GUARULHOS" at bounding box center [669, 494] width 285 height 43
type input "UNIMED GUARULHOS"
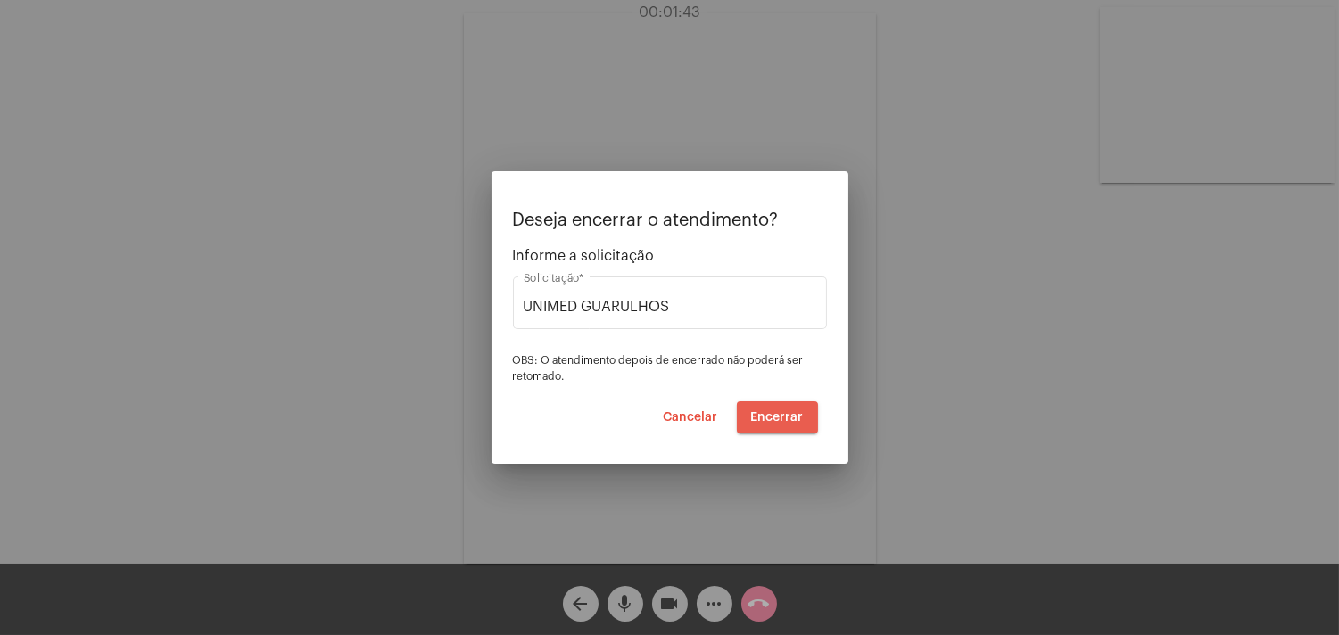
click at [779, 417] on span "Encerrar" at bounding box center [777, 417] width 53 height 12
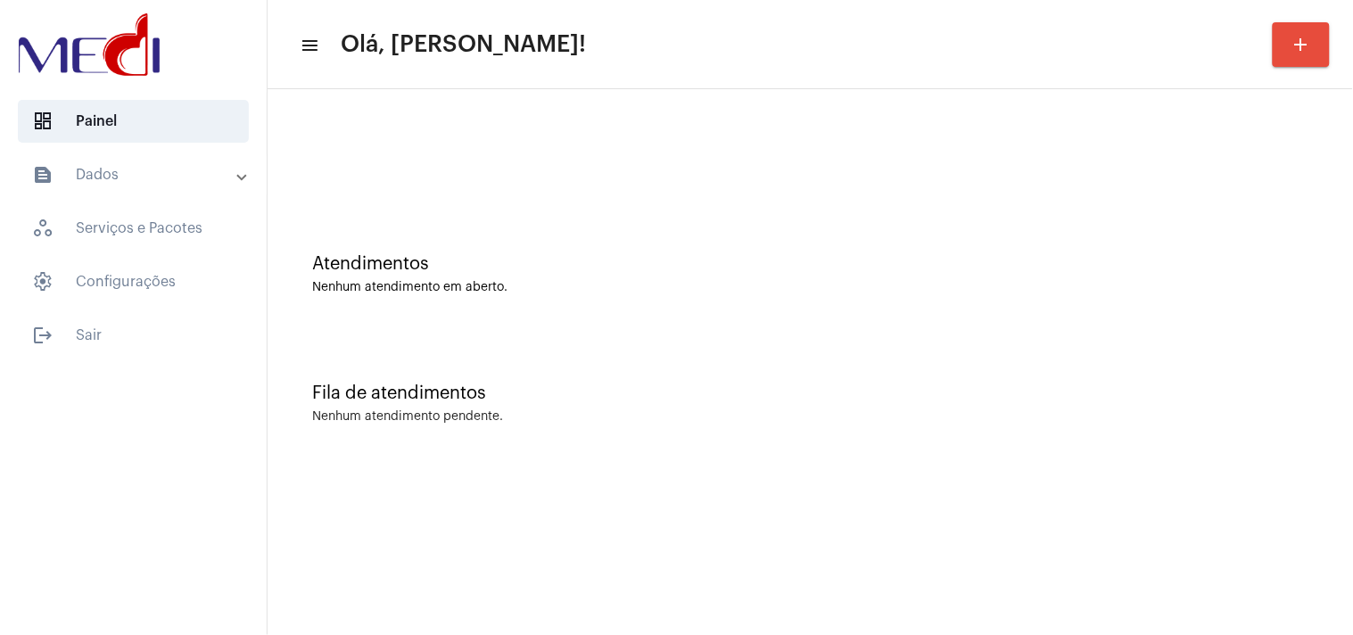
click at [1015, 308] on div "Atendimentos Nenhum atendimento em aberto." at bounding box center [811, 265] width 1068 height 129
drag, startPoint x: 937, startPoint y: 189, endPoint x: 1008, endPoint y: 143, distance: 85.1
click at [948, 183] on div at bounding box center [811, 149] width 1068 height 103
click at [1250, 412] on div "Nenhum atendimento pendente." at bounding box center [810, 416] width 996 height 13
click at [1216, 257] on div "Atendimentos" at bounding box center [810, 264] width 996 height 20
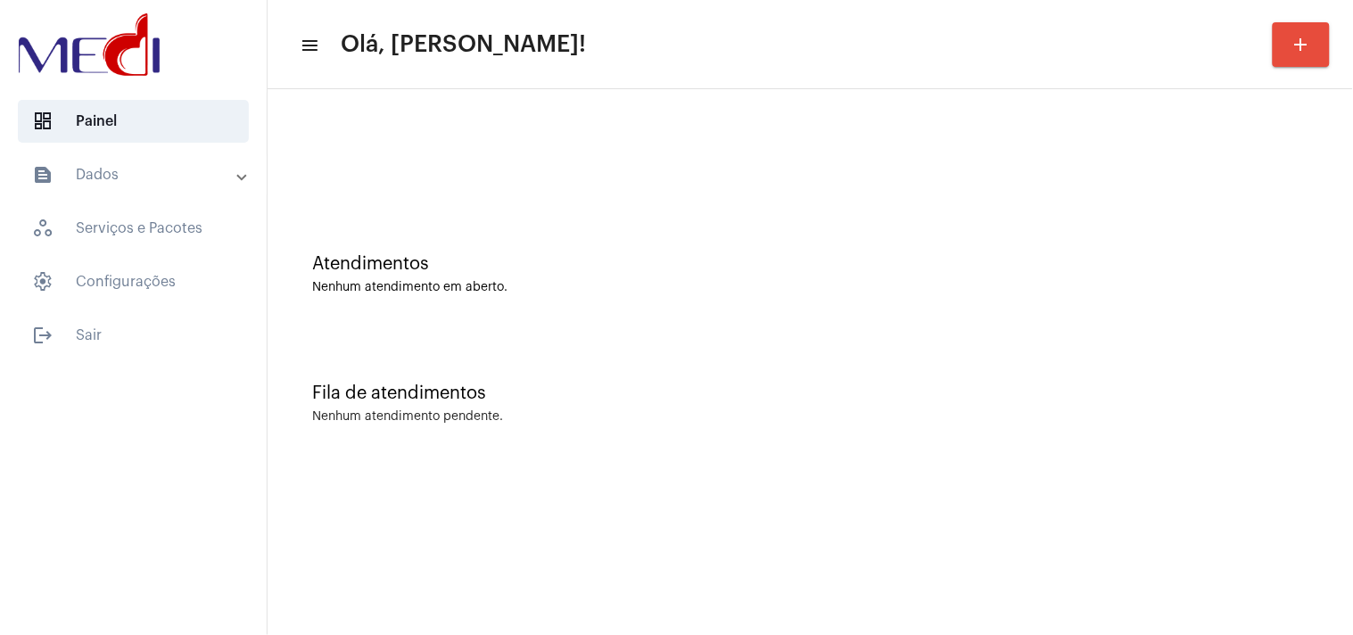
click at [1004, 354] on div "Fila de atendimentos Nenhum atendimento pendente." at bounding box center [811, 394] width 1068 height 129
